Goal: Book appointment/travel/reservation

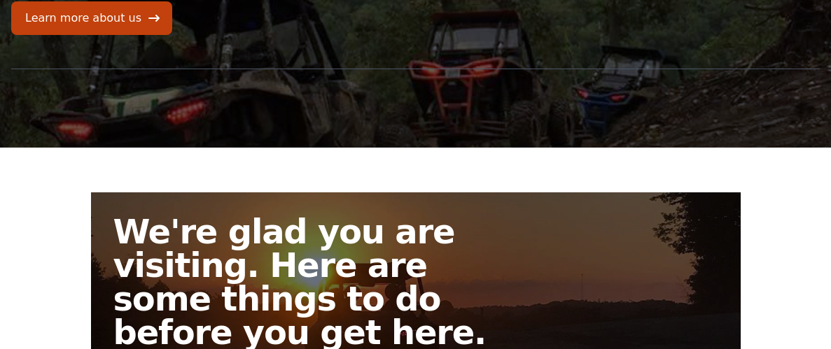
scroll to position [193, 0]
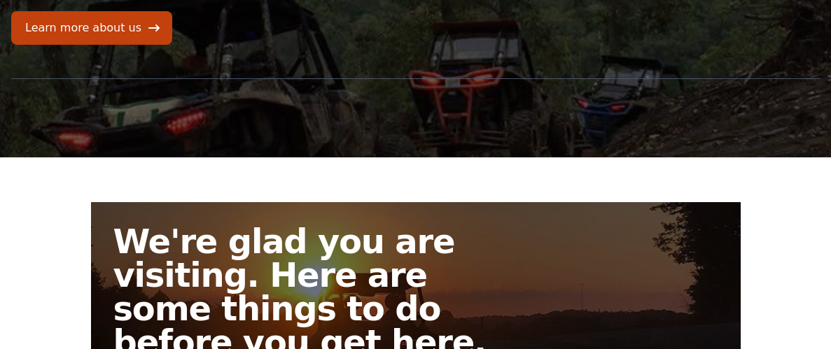
click at [634, 250] on link "We're glad you are visiting. Here are some things to do before you get here." at bounding box center [416, 336] width 650 height 269
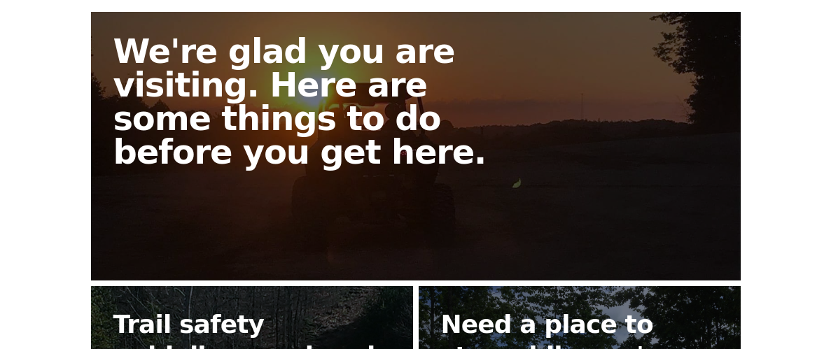
scroll to position [380, 0]
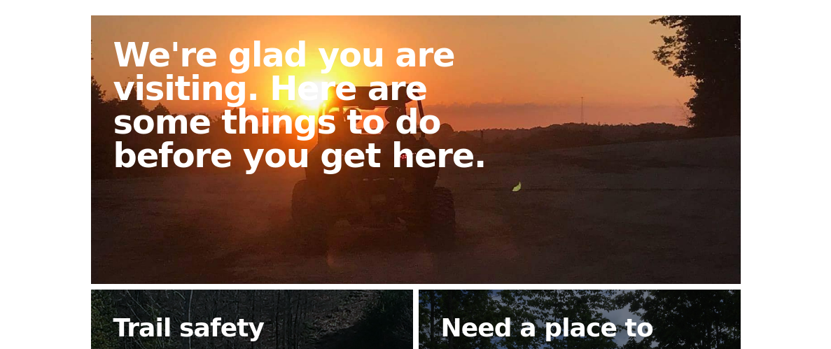
click at [433, 173] on link "We're glad you are visiting. Here are some things to do before you get here." at bounding box center [416, 149] width 650 height 269
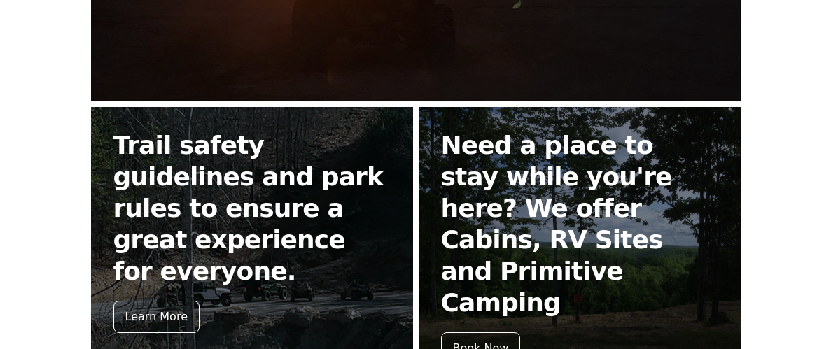
scroll to position [561, 0]
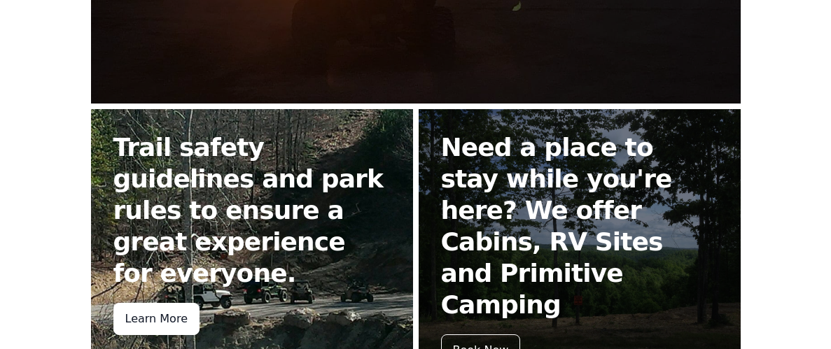
click at [172, 311] on div "Learn More" at bounding box center [156, 319] width 86 height 32
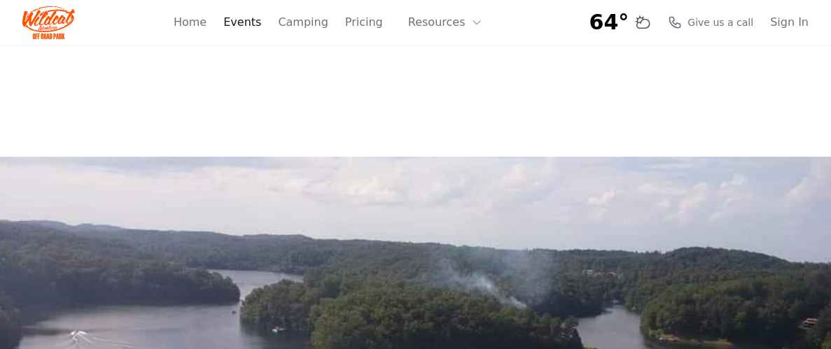
click at [259, 22] on link "Events" at bounding box center [242, 22] width 38 height 17
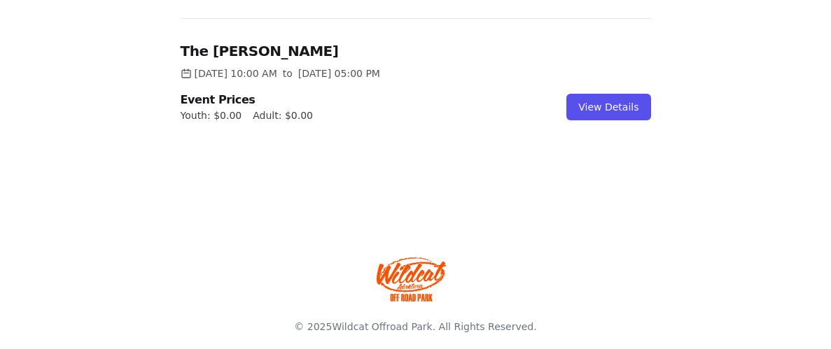
scroll to position [973, 0]
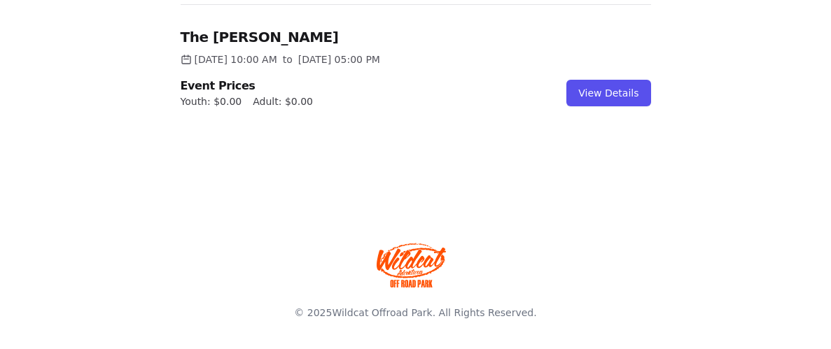
click at [258, 32] on h1 "The [PERSON_NAME]" at bounding box center [416, 37] width 470 height 20
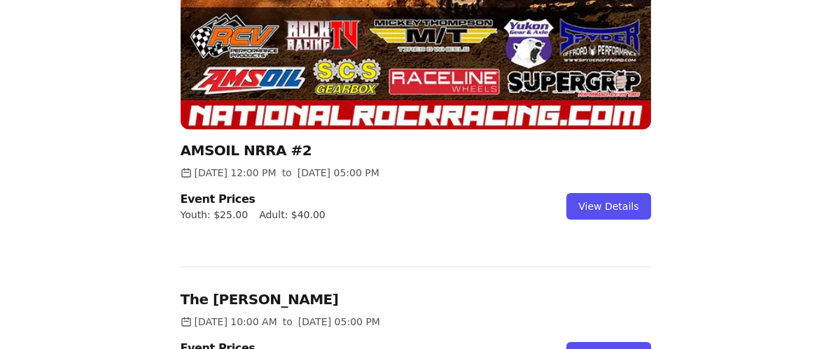
scroll to position [696, 0]
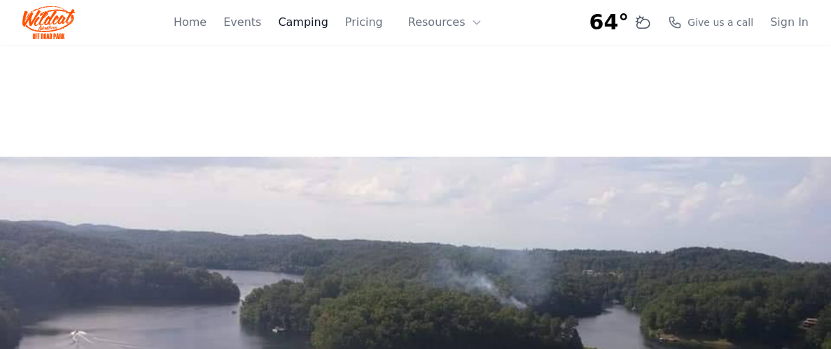
click at [322, 22] on link "Camping" at bounding box center [303, 22] width 50 height 17
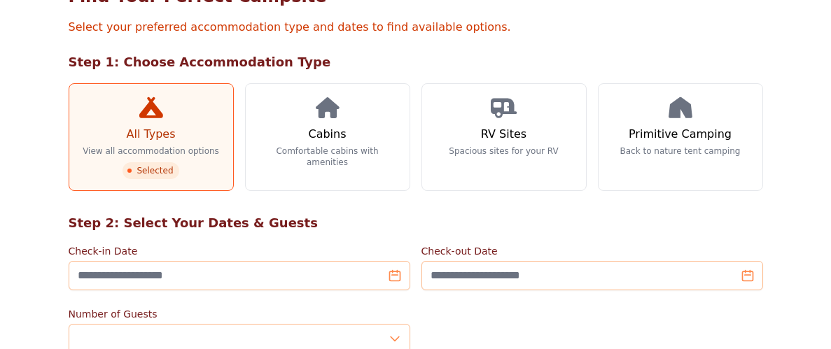
scroll to position [134, 0]
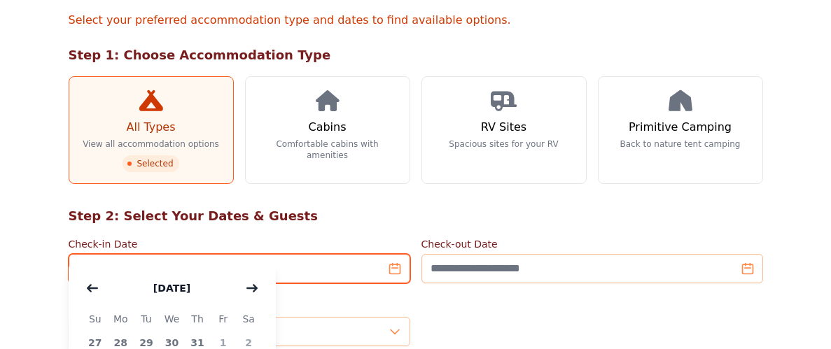
click at [319, 254] on input "Check-in Date" at bounding box center [240, 268] width 342 height 29
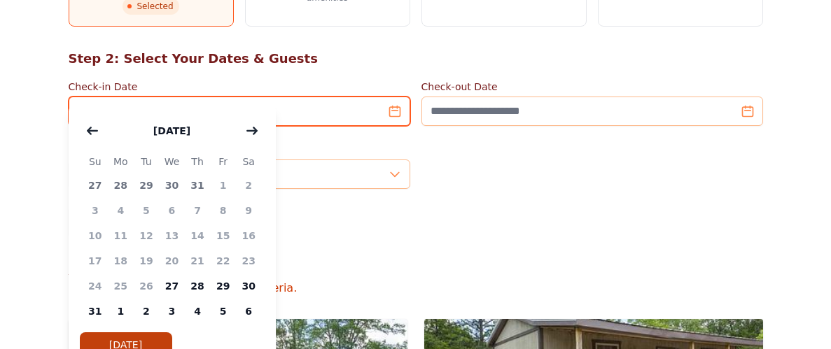
scroll to position [292, 0]
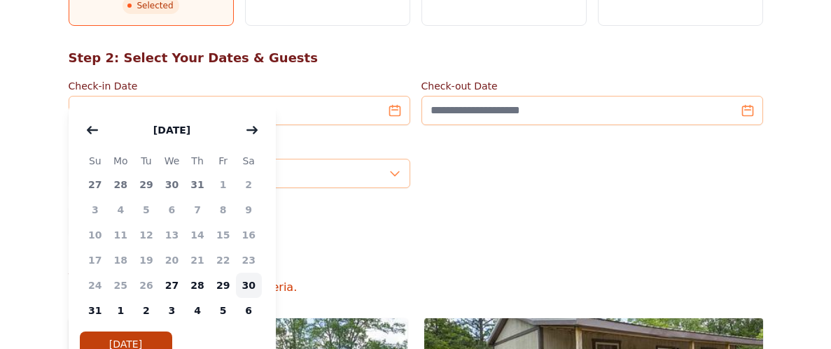
click at [249, 283] on span "30" at bounding box center [249, 285] width 26 height 25
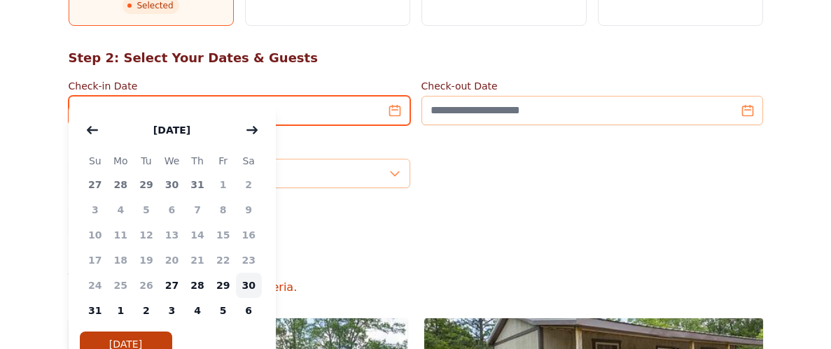
type input "**********"
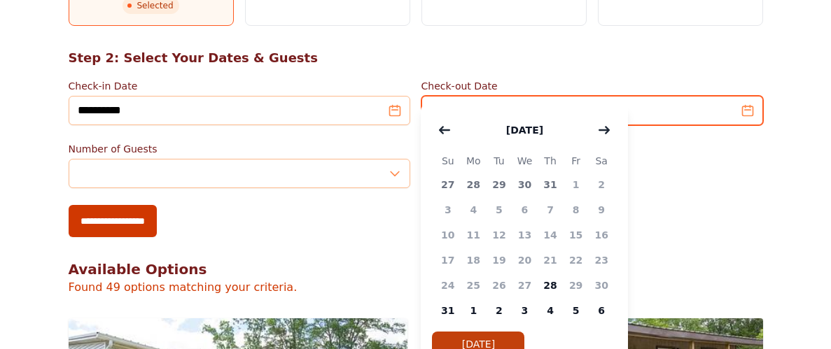
click at [592, 96] on input "Check-out Date" at bounding box center [592, 110] width 342 height 29
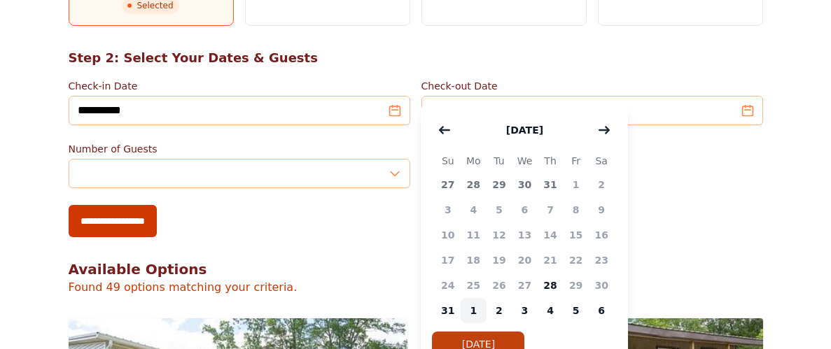
click at [470, 305] on span "1" at bounding box center [474, 310] width 26 height 25
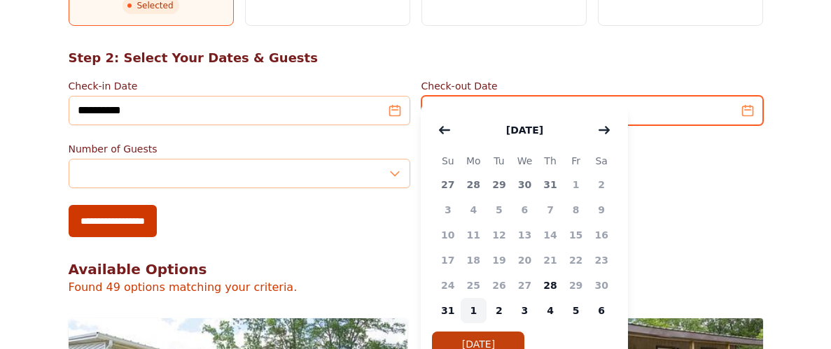
type input "**********"
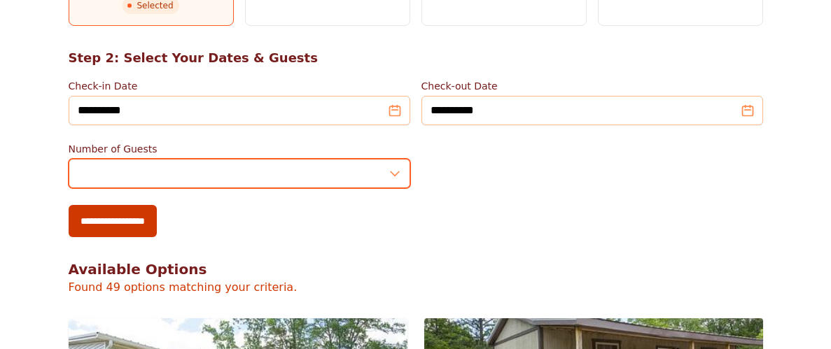
click at [392, 159] on input "*" at bounding box center [240, 173] width 342 height 29
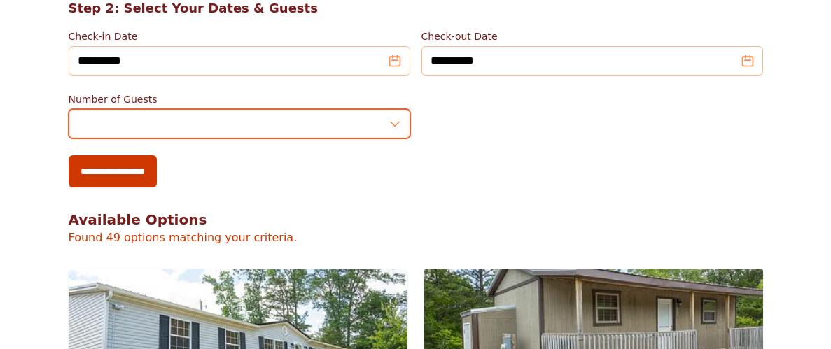
scroll to position [347, 0]
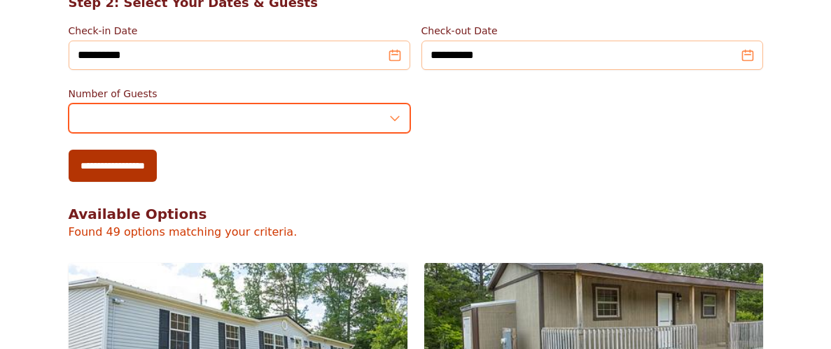
type input "*"
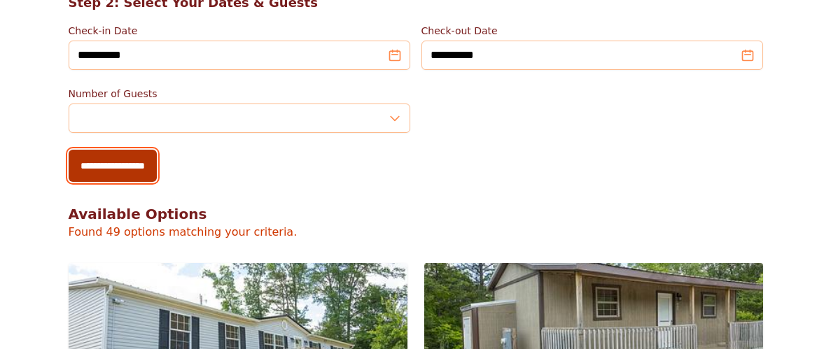
click at [130, 150] on input "**********" at bounding box center [113, 166] width 88 height 32
type input "**********"
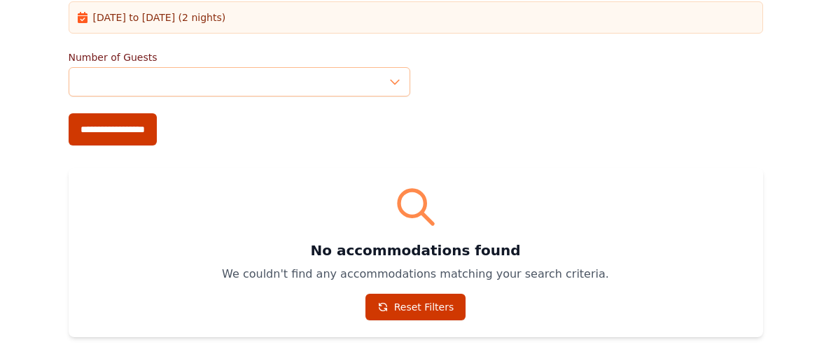
scroll to position [431, 0]
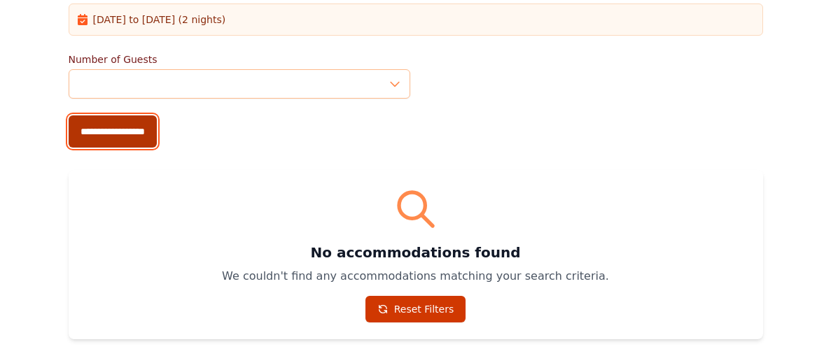
click at [127, 116] on input "**********" at bounding box center [113, 132] width 88 height 32
type input "**********"
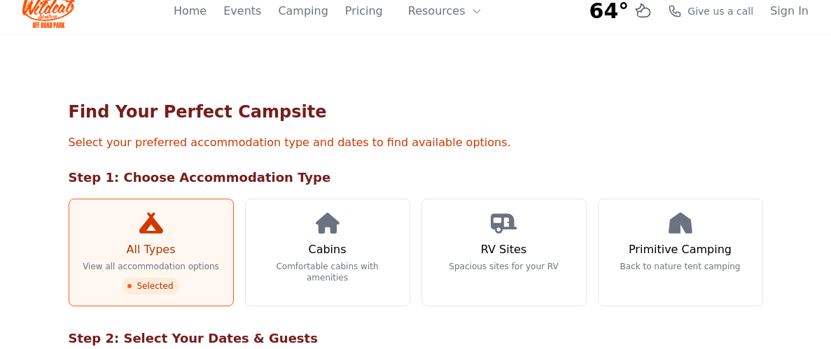
scroll to position [0, 0]
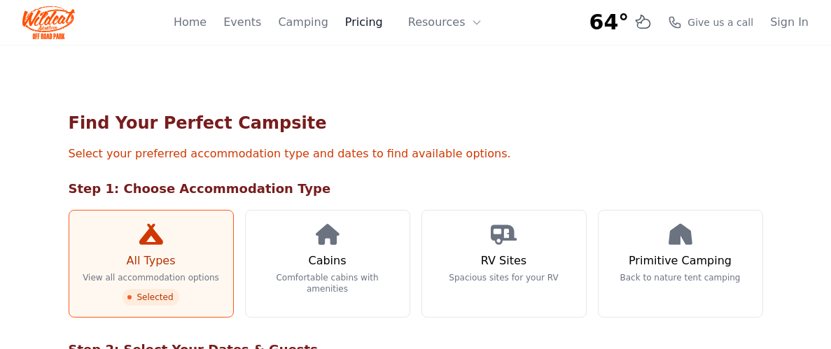
click at [368, 25] on link "Pricing" at bounding box center [364, 22] width 38 height 17
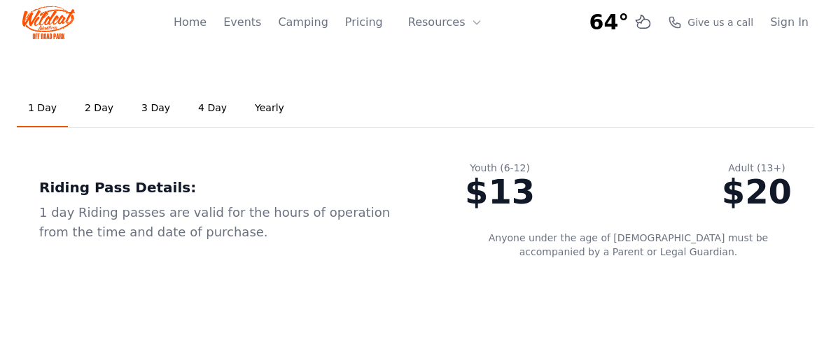
click at [95, 111] on link "2 Day" at bounding box center [99, 109] width 51 height 38
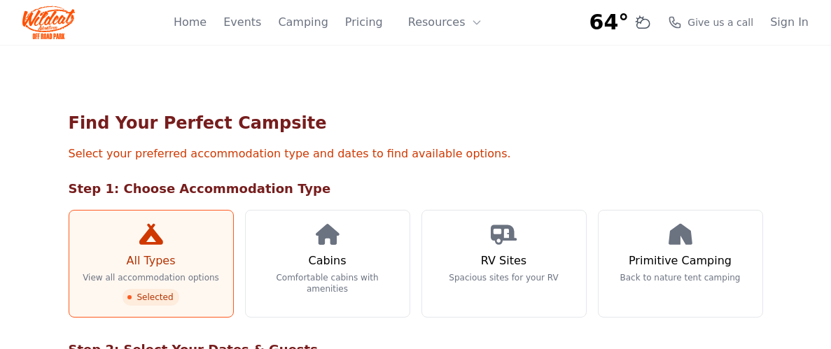
scroll to position [347, 0]
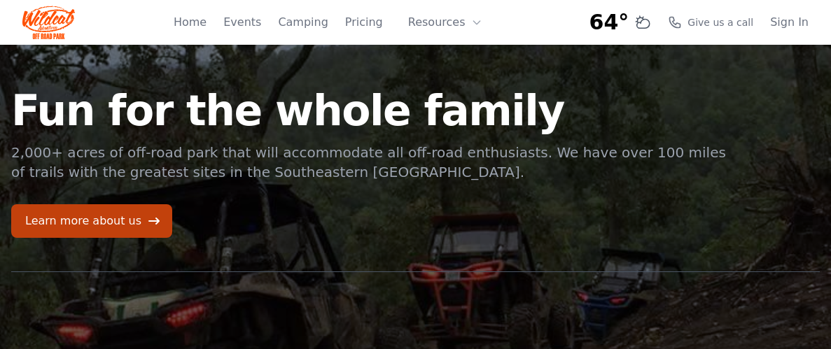
scroll to position [561, 0]
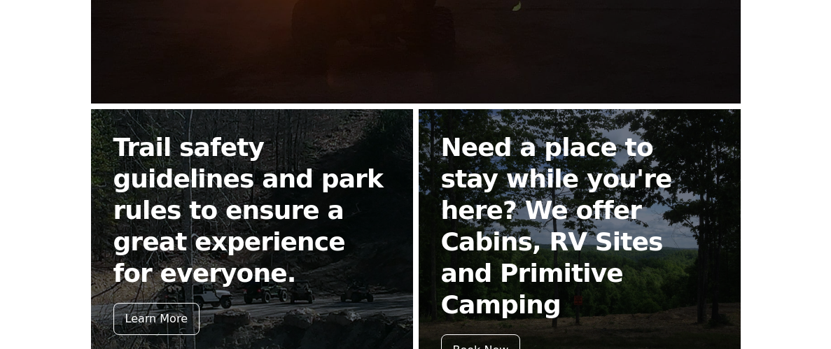
scroll to position [193, 0]
